Goal: Task Accomplishment & Management: Complete application form

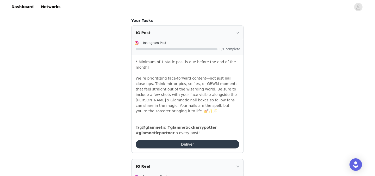
scroll to position [193, 0]
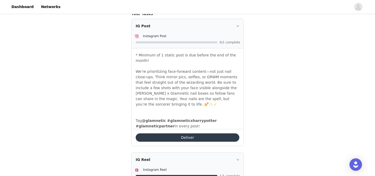
click at [191, 137] on button "Deliver" at bounding box center [188, 138] width 104 height 8
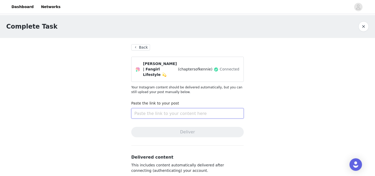
click at [172, 108] on input "text" at bounding box center [187, 113] width 113 height 10
paste input "[URL][DOMAIN_NAME]"
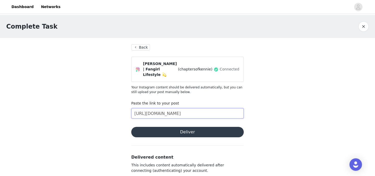
type input "[URL][DOMAIN_NAME]"
click at [196, 127] on button "Deliver" at bounding box center [187, 132] width 113 height 10
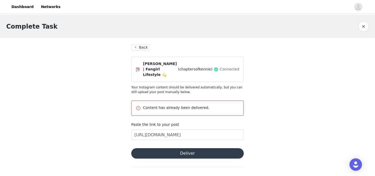
click at [145, 48] on button "Back" at bounding box center [140, 47] width 19 height 6
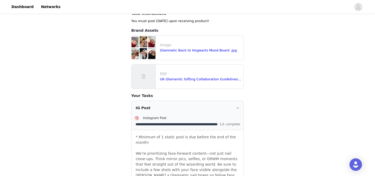
scroll to position [129, 0]
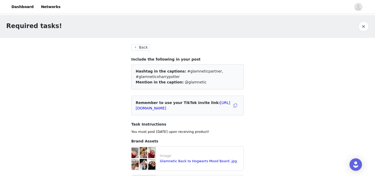
click at [141, 46] on button "Back" at bounding box center [140, 47] width 19 height 6
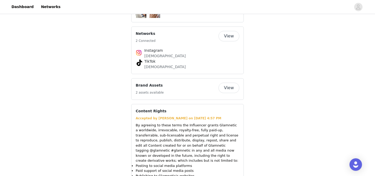
scroll to position [894, 0]
